Goal: Task Accomplishment & Management: Use online tool/utility

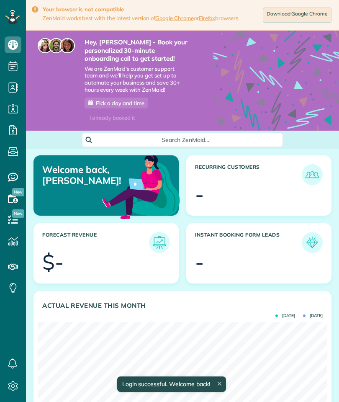
scroll to position [128, 289]
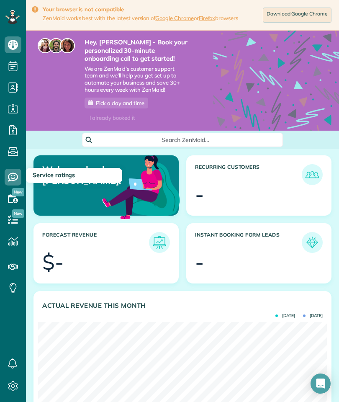
click at [15, 177] on icon at bounding box center [13, 177] width 17 height 17
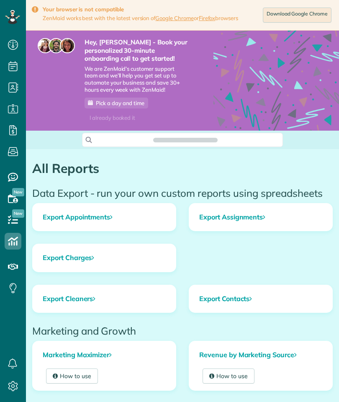
scroll to position [4, 4]
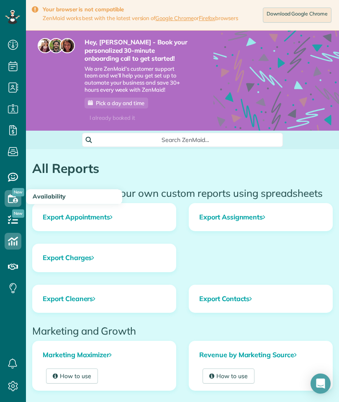
click at [18, 197] on icon at bounding box center [13, 198] width 17 height 17
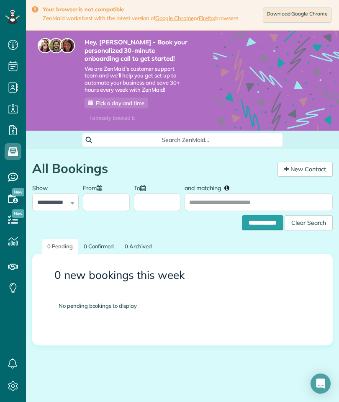
scroll to position [4, 4]
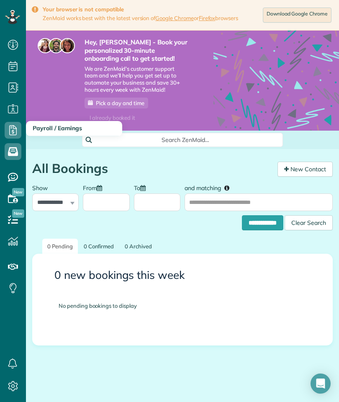
click at [19, 134] on icon at bounding box center [13, 130] width 17 height 17
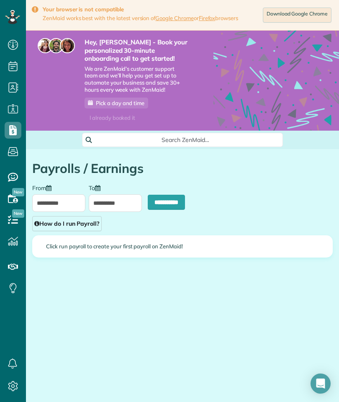
scroll to position [4, 4]
type input "**********"
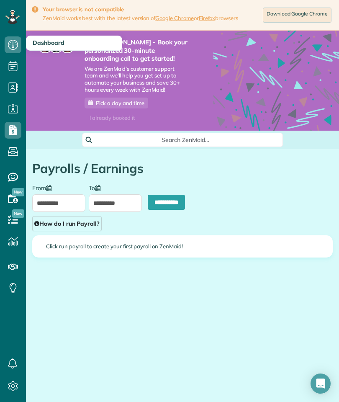
click at [18, 46] on icon at bounding box center [13, 44] width 17 height 17
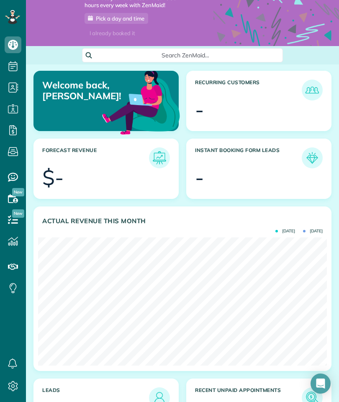
scroll to position [94, 0]
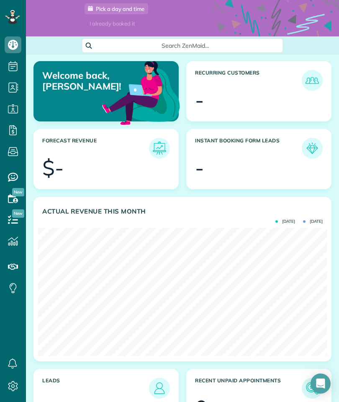
click at [272, 135] on article "Instant Booking Form Leads -" at bounding box center [258, 159] width 145 height 60
click at [314, 153] on img at bounding box center [312, 148] width 17 height 17
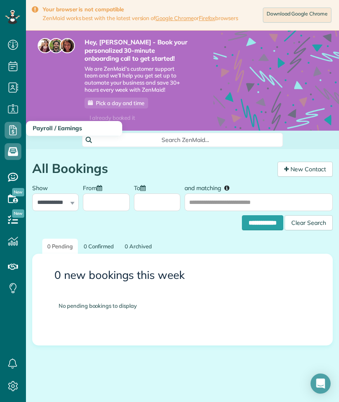
click at [16, 131] on icon at bounding box center [13, 130] width 17 height 17
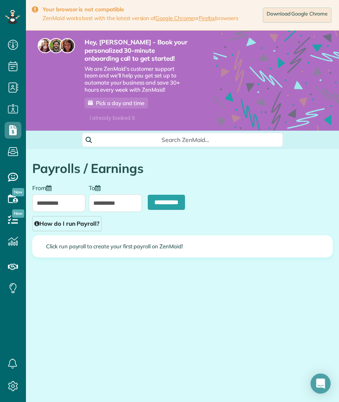
scroll to position [4, 4]
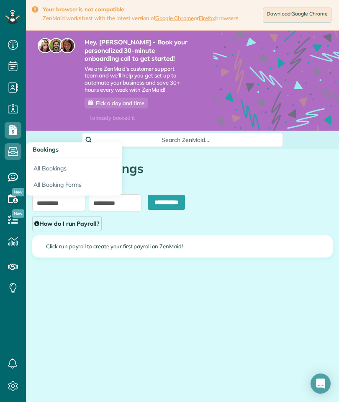
type input "**********"
click at [59, 178] on link "All Booking Forms" at bounding box center [74, 186] width 96 height 19
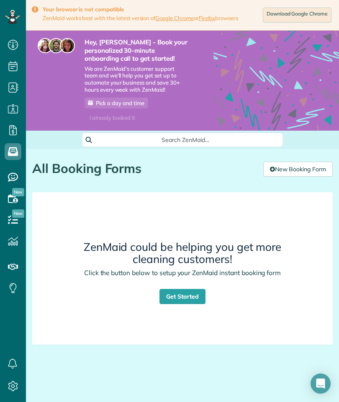
scroll to position [4, 4]
click at [298, 173] on link "New Booking Form" at bounding box center [299, 169] width 70 height 15
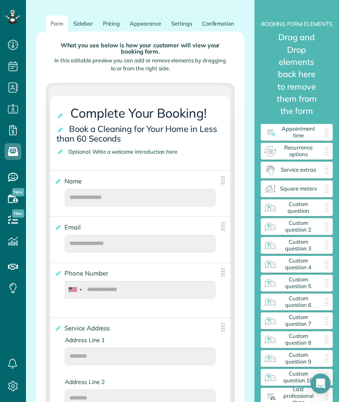
scroll to position [200, 0]
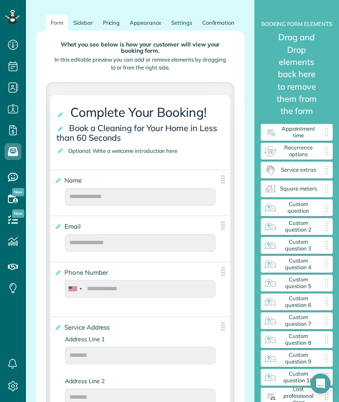
click at [177, 146] on span "Optional: Write a welcome introduction here" at bounding box center [124, 150] width 117 height 11
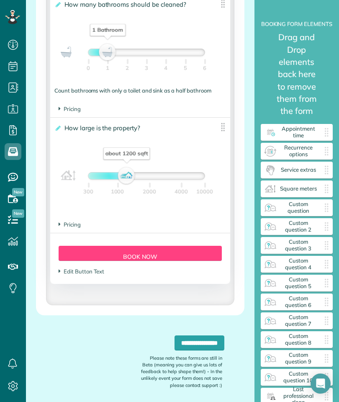
scroll to position [831, 0]
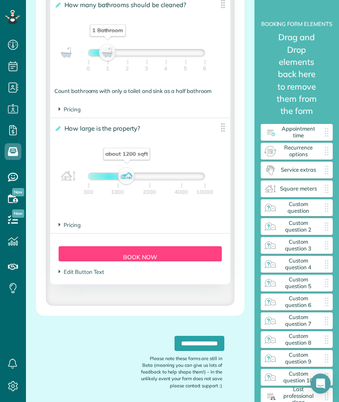
click at [65, 228] on span "Pricing" at bounding box center [70, 225] width 22 height 7
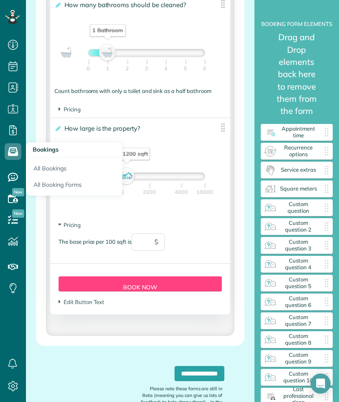
click at [15, 176] on icon at bounding box center [13, 177] width 17 height 17
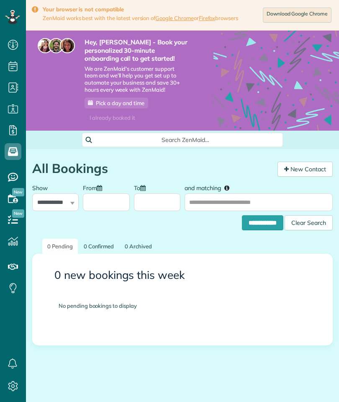
scroll to position [4, 4]
